Goal: Information Seeking & Learning: Find specific fact

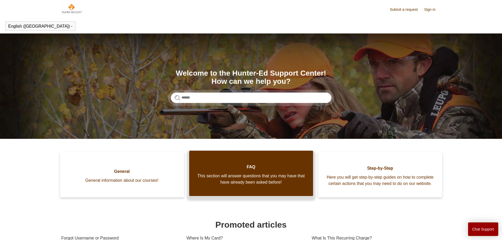
click at [281, 170] on span "FAQ" at bounding box center [251, 167] width 108 height 6
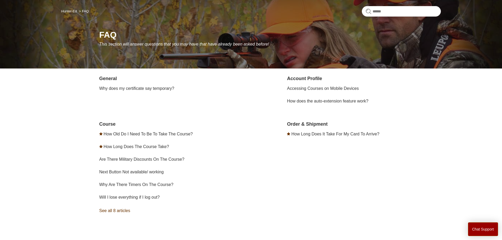
scroll to position [69, 0]
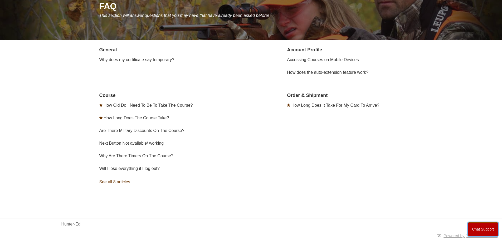
click at [481, 231] on button "Chat Support" at bounding box center [483, 229] width 30 height 14
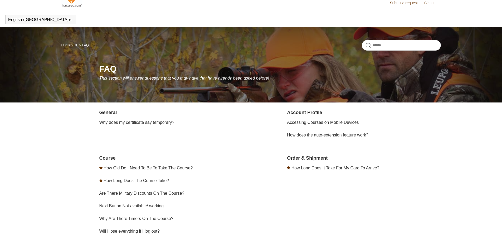
scroll to position [0, 0]
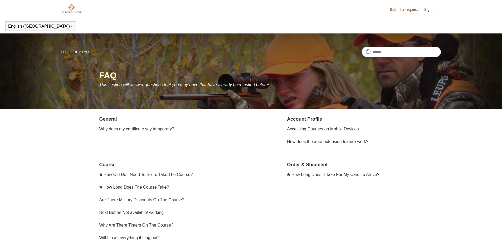
click at [316, 204] on section "Order & Shipment How Long Does It Take For My Card To Arrive?" at bounding box center [363, 209] width 153 height 97
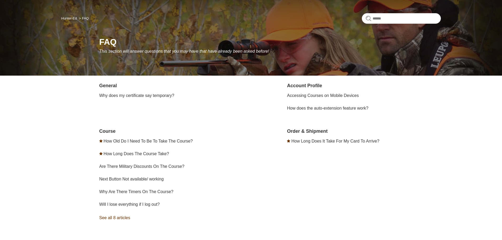
scroll to position [69, 0]
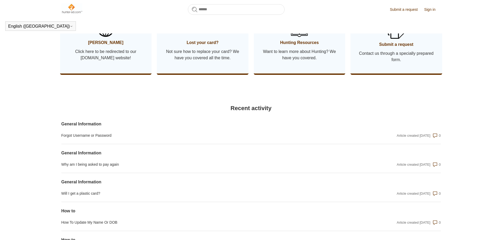
scroll to position [290, 0]
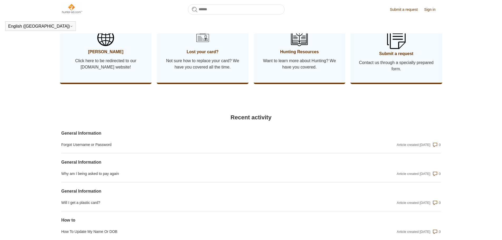
click at [395, 49] on img at bounding box center [396, 38] width 18 height 22
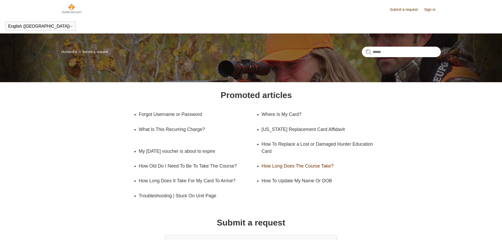
scroll to position [61, 0]
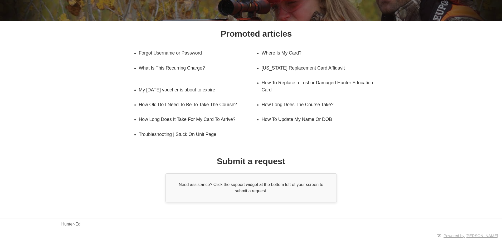
drag, startPoint x: 230, startPoint y: 186, endPoint x: 296, endPoint y: 196, distance: 67.5
click at [296, 196] on div "Need assistance? Click the support widget at the bottom left of your screen to …" at bounding box center [250, 187] width 171 height 29
click at [372, 104] on body "Skip to main content Submit a request Sign in English (US) Español Français Hun…" at bounding box center [251, 89] width 502 height 301
click at [373, 104] on body "Skip to main content Submit a request Sign in English (US) Español Français Hun…" at bounding box center [251, 89] width 502 height 301
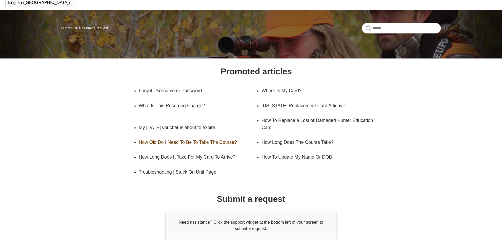
scroll to position [0, 0]
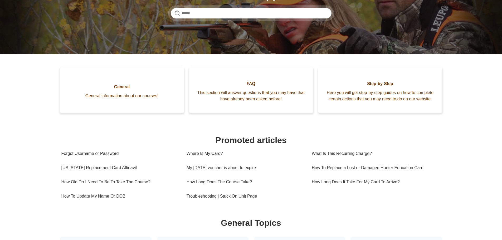
scroll to position [15, 0]
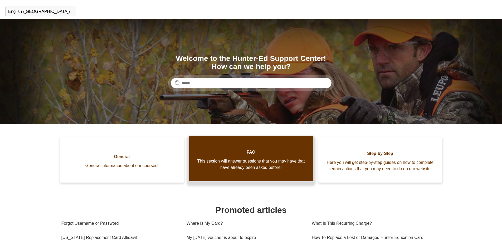
click at [255, 159] on link "FAQ This section will answer questions that you may have that have already been…" at bounding box center [251, 158] width 124 height 45
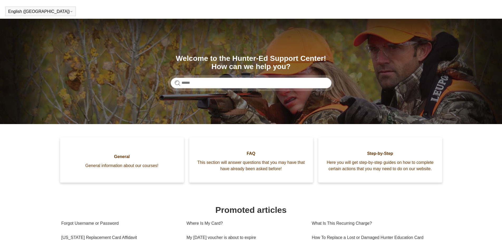
scroll to position [15, 0]
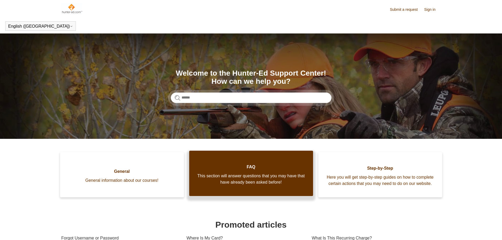
click at [234, 165] on link "FAQ This section will answer questions that you may have that have already been…" at bounding box center [251, 173] width 124 height 45
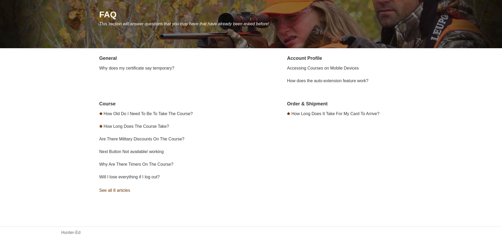
scroll to position [69, 0]
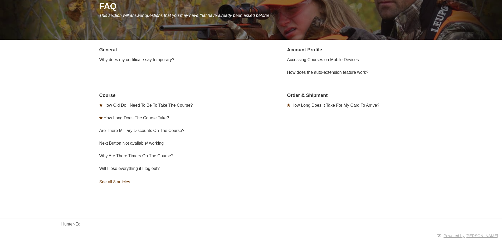
click at [123, 182] on link "See all 8 articles" at bounding box center [175, 182] width 153 height 14
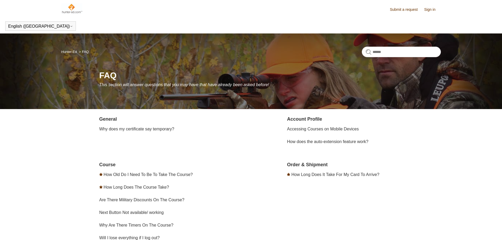
scroll to position [69, 0]
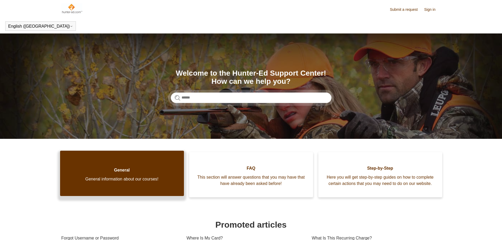
click at [143, 182] on span "General information about our courses!" at bounding box center [122, 179] width 108 height 6
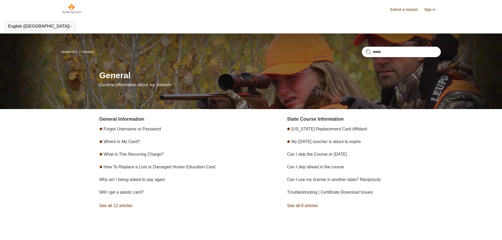
click at [117, 206] on link "See all 12 articles" at bounding box center [175, 205] width 153 height 14
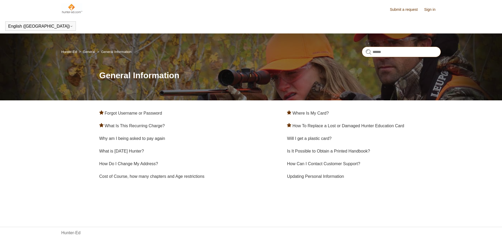
click at [375, 54] on input "Search" at bounding box center [400, 52] width 79 height 11
type input "******"
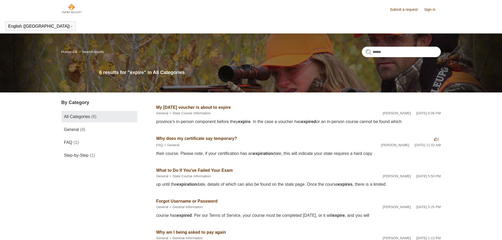
click at [200, 139] on link "Why does my certificate say temporary?" at bounding box center [196, 138] width 81 height 4
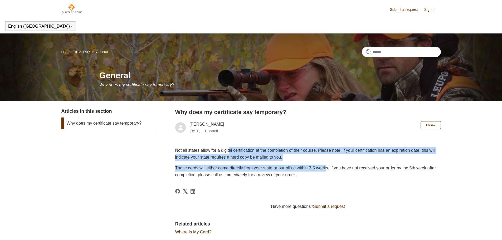
drag, startPoint x: 338, startPoint y: 171, endPoint x: 234, endPoint y: 145, distance: 107.3
click at [234, 145] on article "Why does my certificate say temporary? [PERSON_NAME] [DATE] Updated Follow Not …" at bounding box center [307, 197] width 265 height 178
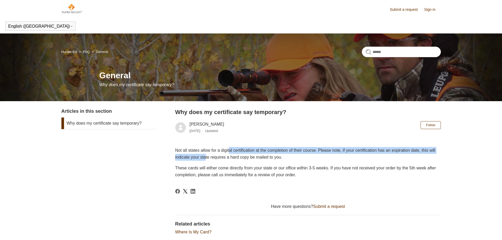
drag, startPoint x: 234, startPoint y: 146, endPoint x: 236, endPoint y: 160, distance: 13.9
click at [236, 160] on article "Why does my certificate say temporary? [PERSON_NAME] [DATE] Updated Follow Not …" at bounding box center [307, 197] width 265 height 178
click at [236, 160] on p "Not all states allow for a digital certification at the completion of their cou…" at bounding box center [307, 153] width 265 height 13
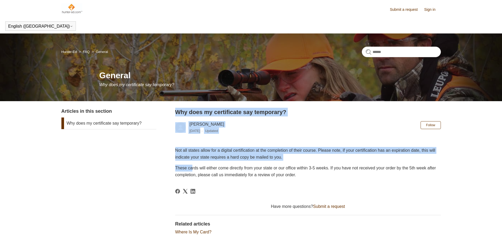
drag, startPoint x: 179, startPoint y: 171, endPoint x: 196, endPoint y: 170, distance: 16.9
click at [196, 170] on div "Articles in this section Why does my certificate say temporary? Why does my cer…" at bounding box center [250, 197] width 379 height 178
click at [196, 170] on span "These cards will either come directly from your state or our office within 3-5 …" at bounding box center [305, 171] width 261 height 11
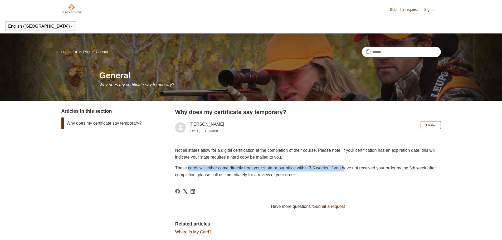
drag, startPoint x: 187, startPoint y: 169, endPoint x: 358, endPoint y: 171, distance: 170.1
click at [358, 171] on p "These cards will either come directly from your state or our office within 3-5 …" at bounding box center [307, 171] width 265 height 13
